Goal: Transaction & Acquisition: Subscribe to service/newsletter

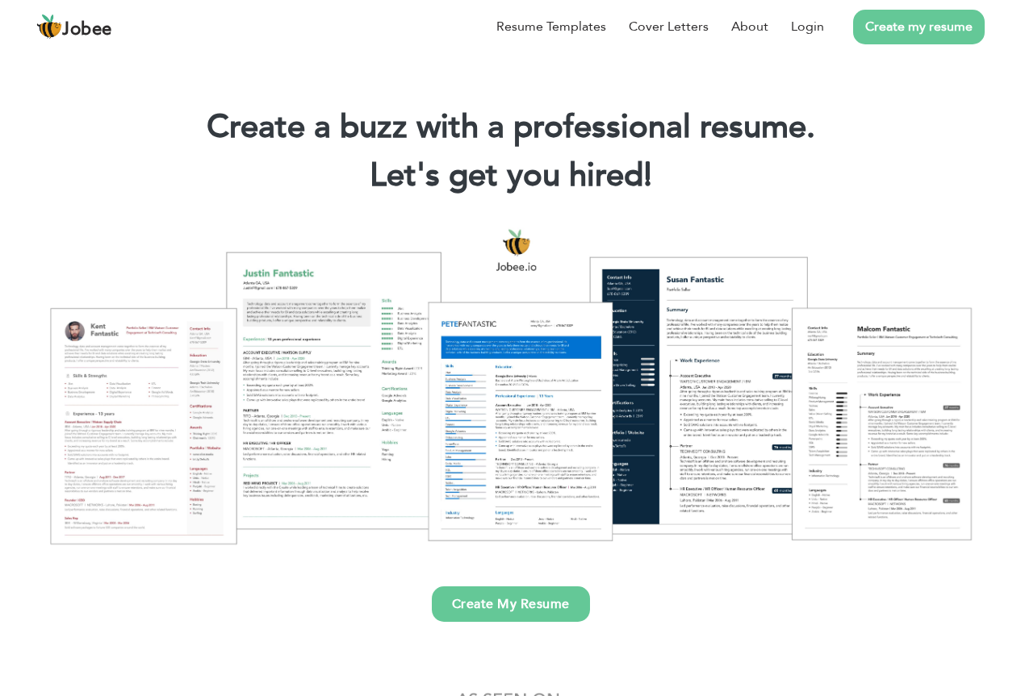
click at [926, 16] on link "Create my resume" at bounding box center [919, 27] width 132 height 35
